Goal: Complete application form

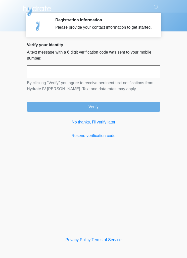
click at [149, 77] on input "text" at bounding box center [93, 71] width 133 height 13
type input "******"
click at [138, 109] on button "Verify" at bounding box center [93, 107] width 133 height 10
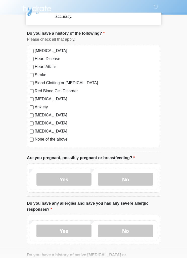
scroll to position [17, 0]
click at [71, 52] on label "[MEDICAL_DATA]" at bounding box center [96, 51] width 123 height 6
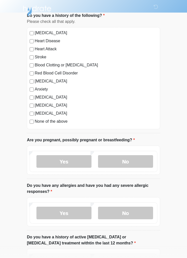
scroll to position [34, 0]
click at [46, 87] on label "Anxiety" at bounding box center [96, 90] width 123 height 6
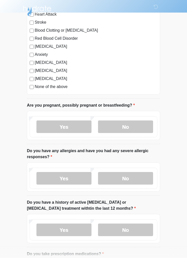
scroll to position [70, 0]
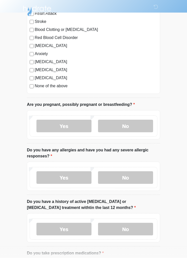
click at [139, 123] on label "No" at bounding box center [125, 126] width 55 height 13
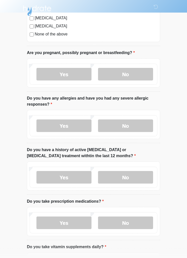
click at [144, 128] on label "No" at bounding box center [125, 126] width 55 height 13
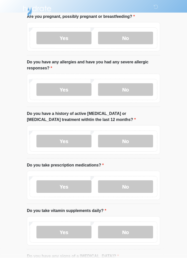
click at [145, 138] on label "No" at bounding box center [125, 141] width 55 height 13
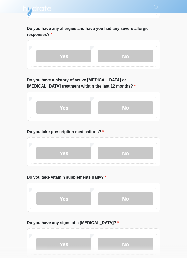
click at [77, 151] on label "Yes" at bounding box center [64, 153] width 55 height 13
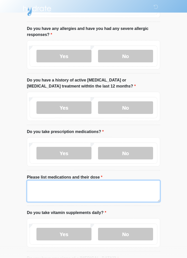
click at [110, 193] on textarea "Please list medications and their dose" at bounding box center [93, 192] width 133 height 22
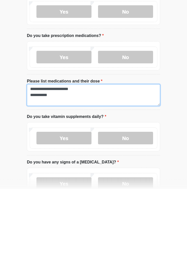
scroll to position [0, 0]
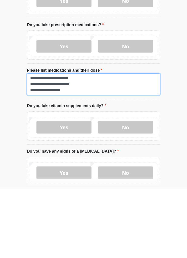
type textarea "**********"
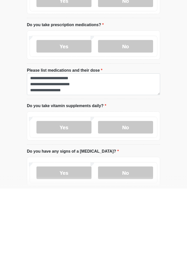
click at [142, 191] on label "No" at bounding box center [125, 197] width 55 height 13
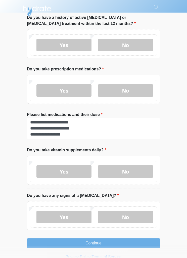
click at [140, 216] on label "No" at bounding box center [125, 217] width 55 height 13
click at [149, 245] on button "Continue" at bounding box center [93, 244] width 133 height 10
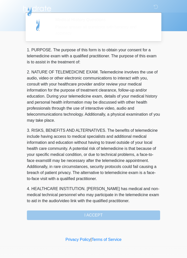
scroll to position [0, 0]
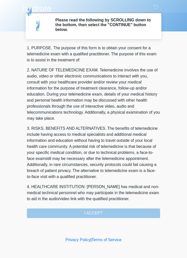
click at [148, 214] on div "1. PURPOSE. The purpose of this form is to obtain your consent for a telemedici…" at bounding box center [93, 131] width 133 height 173
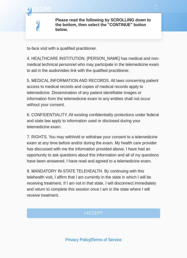
click at [117, 216] on div "1. PURPOSE. The purpose of this form is to obtain your consent for a telemedici…" at bounding box center [93, 131] width 133 height 173
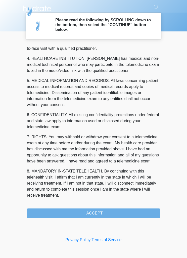
click at [137, 212] on button "I ACCEPT" at bounding box center [93, 214] width 133 height 10
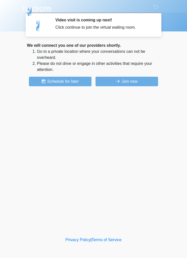
click at [146, 81] on button "Join now" at bounding box center [127, 82] width 63 height 10
